Goal: Book appointment/travel/reservation

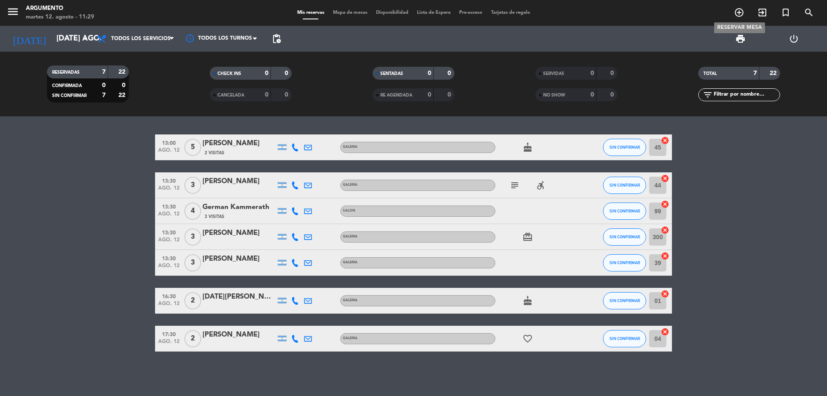
click at [737, 10] on icon "add_circle_outline" at bounding box center [739, 12] width 10 height 10
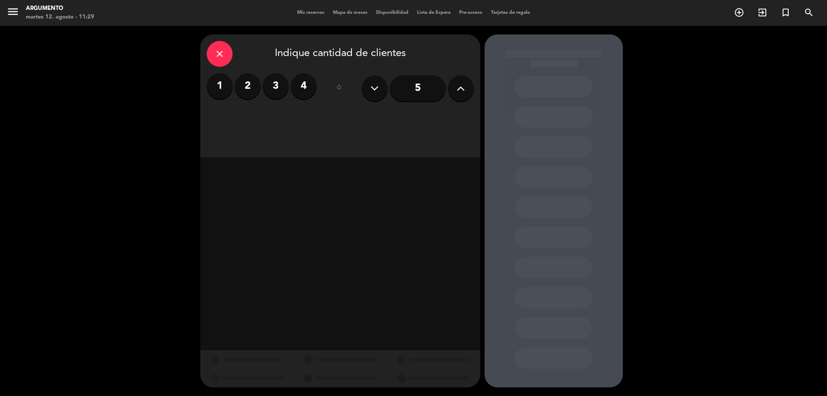
click at [418, 88] on input "5" at bounding box center [418, 88] width 56 height 26
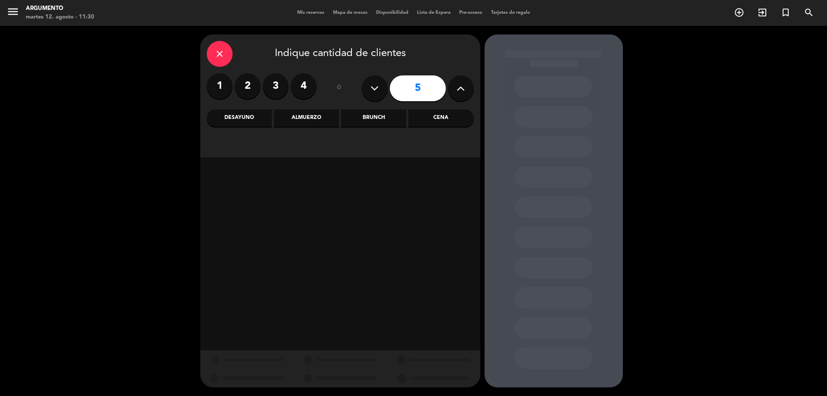
click at [317, 120] on div "Almuerzo" at bounding box center [306, 117] width 65 height 17
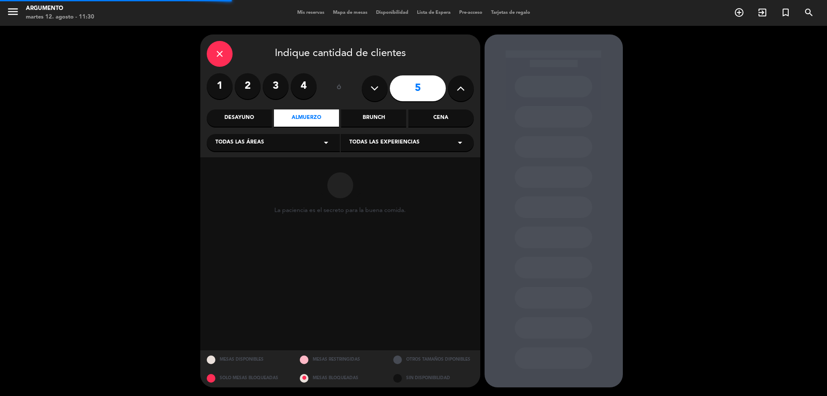
click at [261, 137] on div "Todas las áreas arrow_drop_down" at bounding box center [273, 142] width 133 height 17
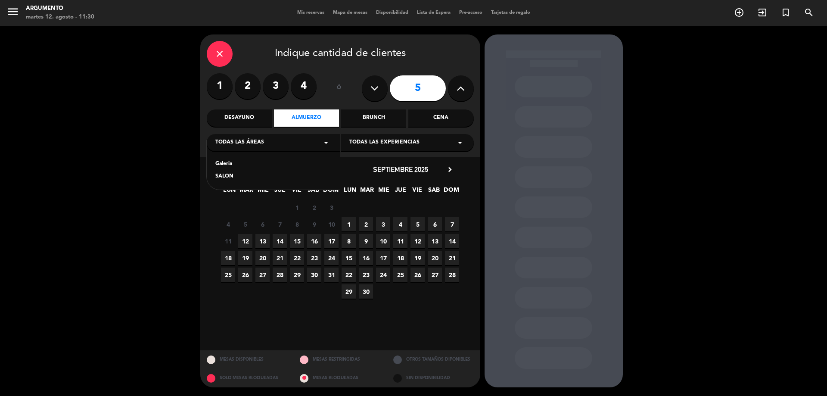
click at [228, 168] on div "Galeria" at bounding box center [273, 164] width 116 height 9
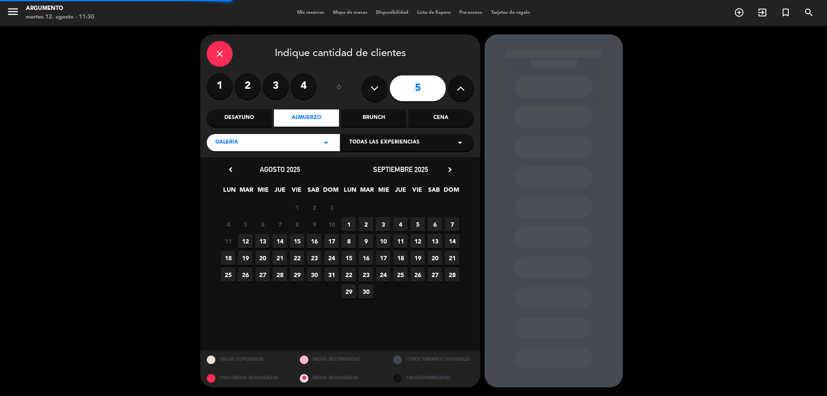
click at [367, 147] on span "Todas las experiencias" at bounding box center [384, 142] width 70 height 9
click at [360, 162] on div "GALERIA" at bounding box center [407, 164] width 116 height 9
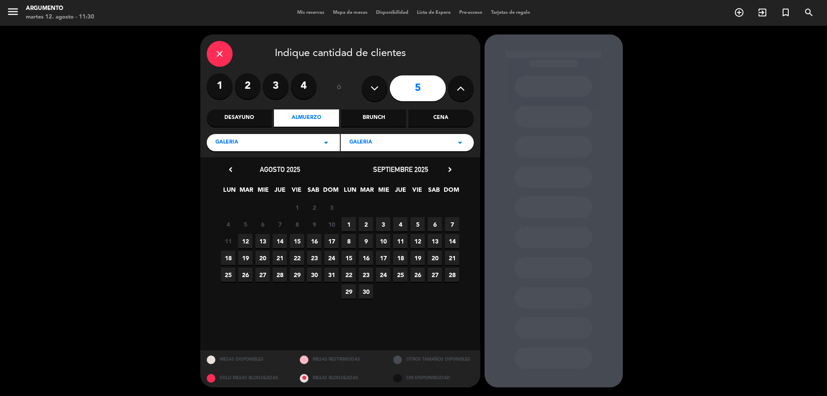
click at [246, 246] on span "12" at bounding box center [245, 241] width 14 height 14
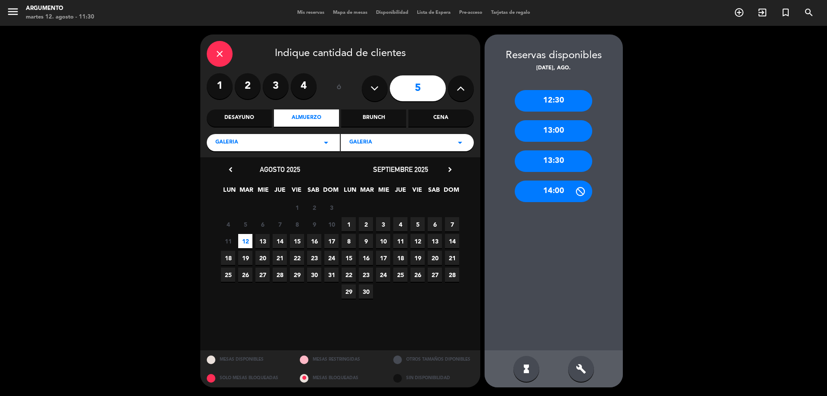
click at [566, 100] on div "12:30" at bounding box center [554, 101] width 78 height 22
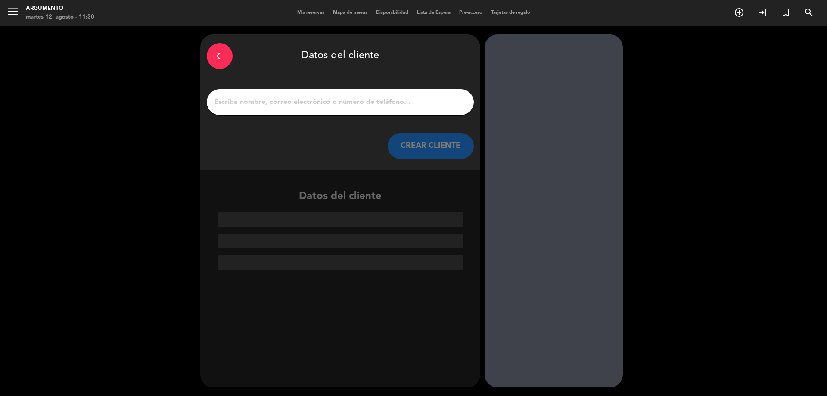
click at [349, 105] on input "1" at bounding box center [340, 102] width 254 height 12
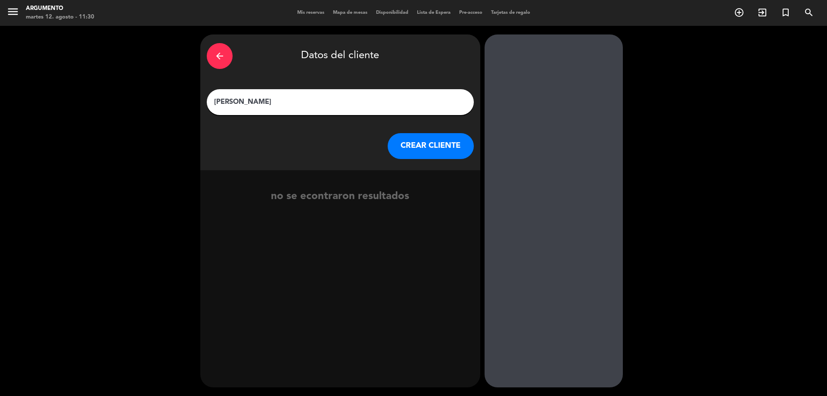
type input "[PERSON_NAME]"
click at [440, 143] on button "CREAR CLIENTE" at bounding box center [431, 146] width 86 height 26
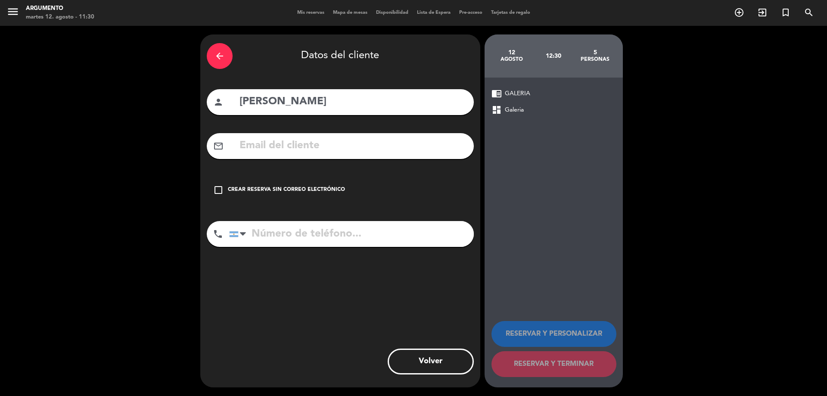
click at [316, 186] on div "Crear reserva sin correo electrónico" at bounding box center [286, 190] width 117 height 9
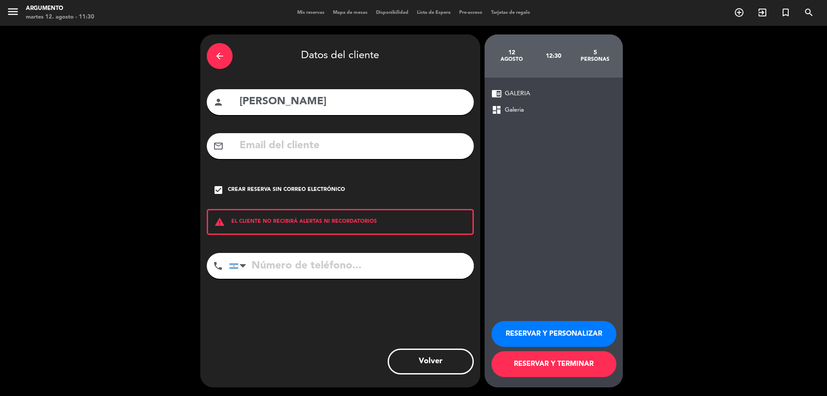
click at [534, 339] on button "RESERVAR Y PERSONALIZAR" at bounding box center [554, 334] width 125 height 26
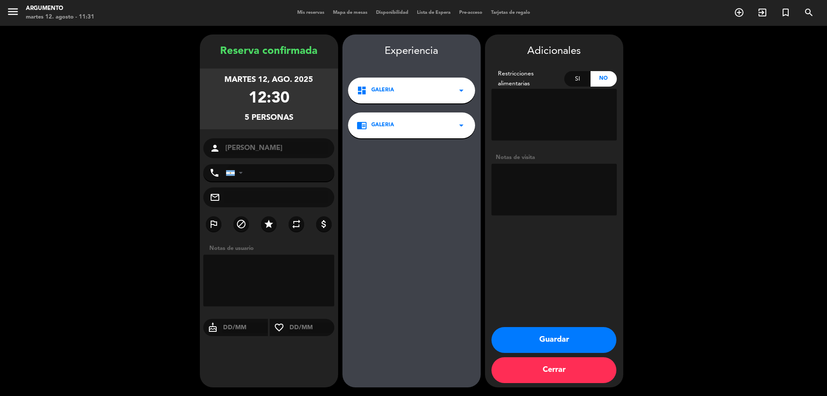
click at [567, 342] on button "Guardar" at bounding box center [554, 340] width 125 height 26
